Goal: Task Accomplishment & Management: Manage account settings

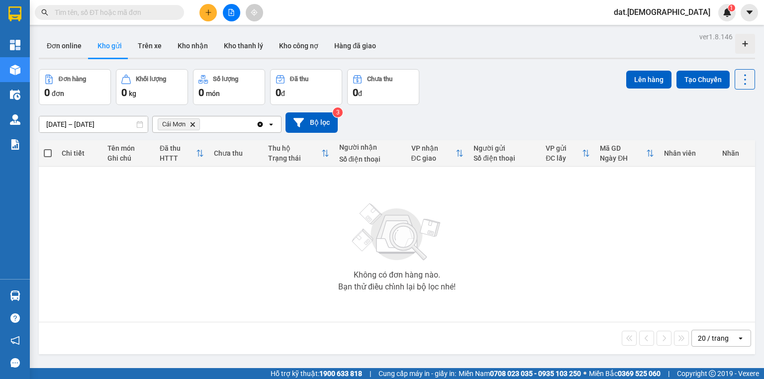
click at [194, 125] on icon "Delete" at bounding box center [192, 124] width 6 height 6
